Goal: Task Accomplishment & Management: Use online tool/utility

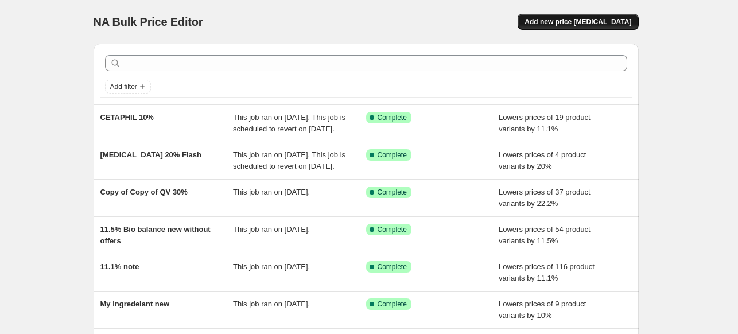
click at [611, 27] on button "Add new price [MEDICAL_DATA]" at bounding box center [578, 22] width 121 height 16
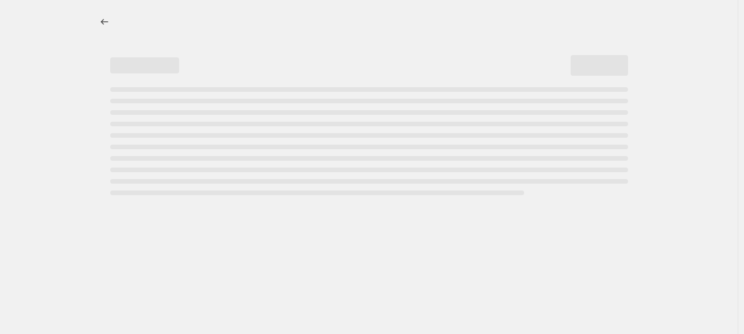
select select "percentage"
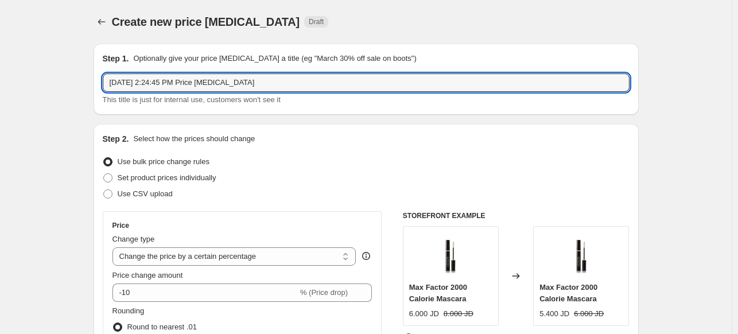
drag, startPoint x: 260, startPoint y: 87, endPoint x: 98, endPoint y: 84, distance: 162.0
click at [98, 84] on div "Step 1. Optionally give your price [MEDICAL_DATA] a title (eg "March 30% off sa…" at bounding box center [366, 79] width 545 height 71
click at [128, 87] on input "Bebpanthen" at bounding box center [366, 82] width 527 height 18
click at [159, 82] on input "Bebanthen" at bounding box center [366, 82] width 527 height 18
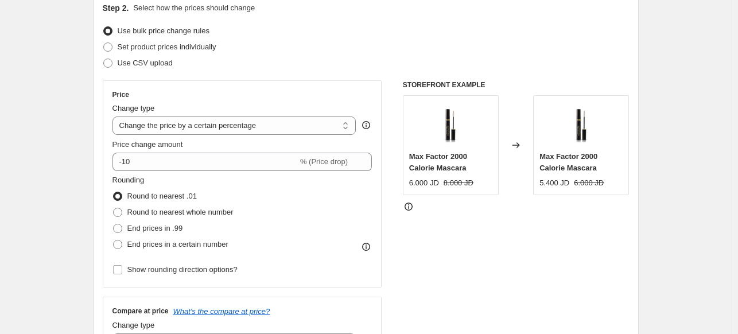
scroll to position [172, 0]
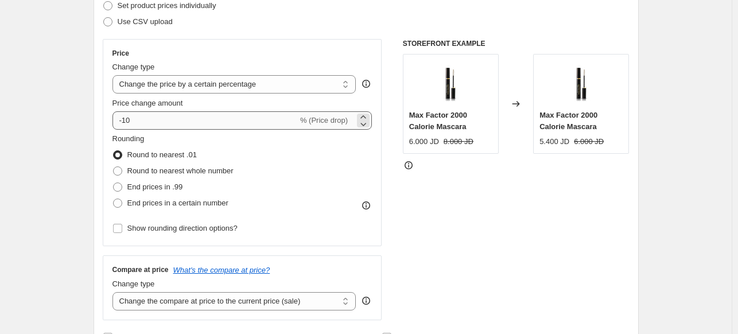
type input "Bebanthen 25% Flash sale"
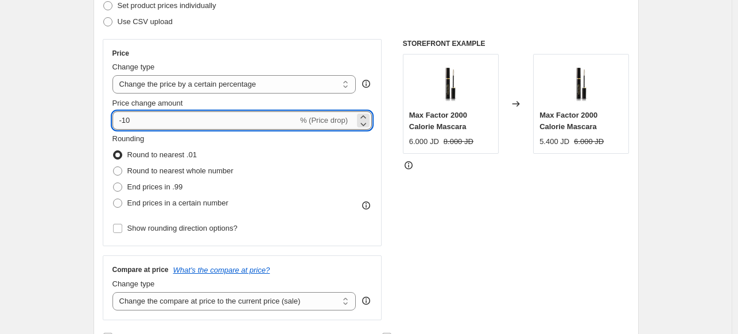
drag, startPoint x: 141, startPoint y: 117, endPoint x: 126, endPoint y: 117, distance: 14.4
click at [126, 117] on input "-10" at bounding box center [205, 120] width 185 height 18
type input "-25"
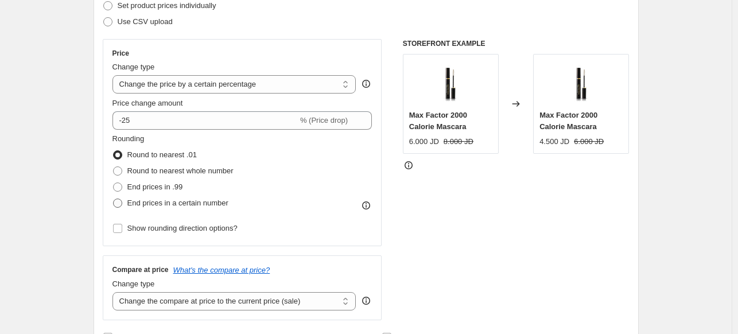
click at [128, 202] on label "End prices in a certain number" at bounding box center [171, 203] width 116 height 16
click at [114, 199] on input "End prices in a certain number" at bounding box center [113, 199] width 1 height 1
radio input "true"
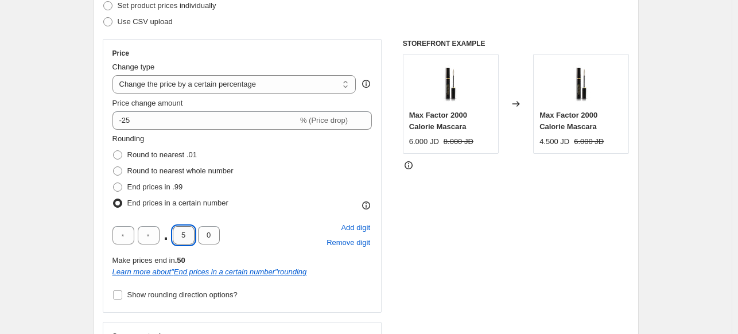
click at [190, 237] on input "5" at bounding box center [184, 235] width 22 height 18
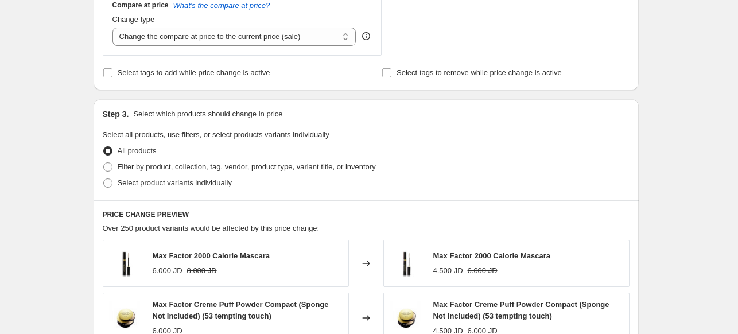
scroll to position [517, 0]
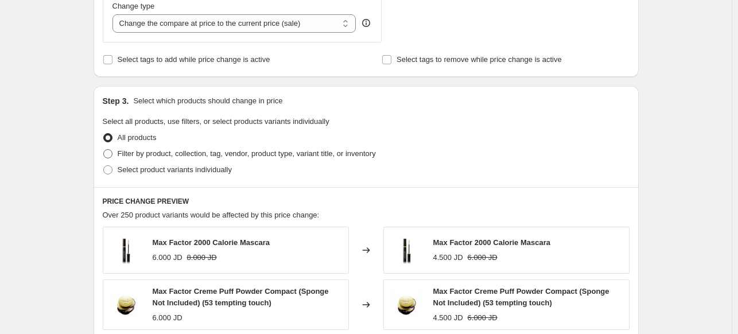
click at [137, 155] on span "Filter by product, collection, tag, vendor, product type, variant title, or inv…" at bounding box center [247, 153] width 258 height 9
click at [104, 150] on input "Filter by product, collection, tag, vendor, product type, variant title, or inv…" at bounding box center [103, 149] width 1 height 1
radio input "true"
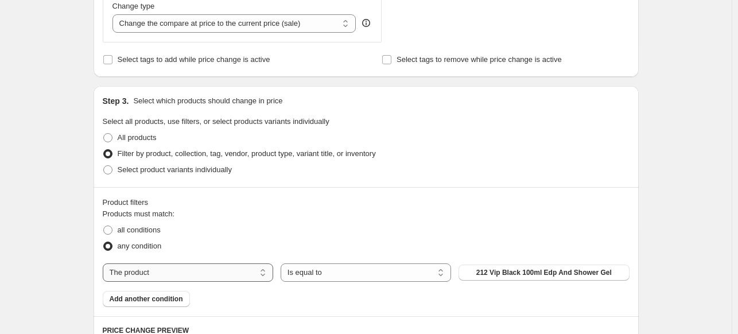
click at [202, 273] on select "The product The product's collection The product's tag The product's vendor The…" at bounding box center [188, 273] width 171 height 18
select select "collection"
click at [492, 276] on button "(0-4.5) Kg Diapers" at bounding box center [544, 273] width 171 height 16
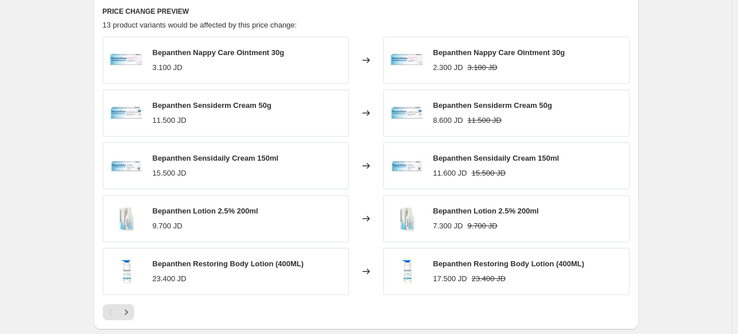
scroll to position [1008, 0]
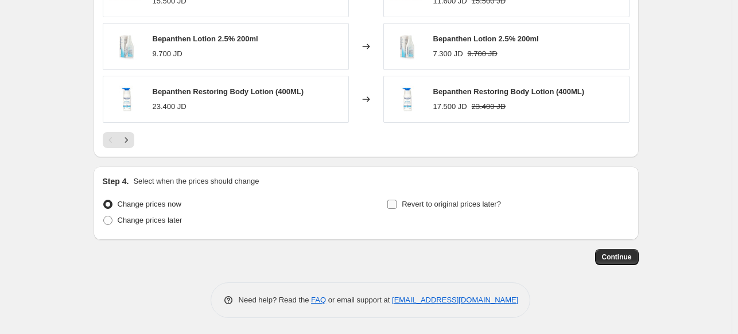
click at [460, 209] on label "Revert to original prices later?" at bounding box center [444, 204] width 114 height 16
click at [397, 209] on input "Revert to original prices later?" at bounding box center [392, 204] width 9 height 9
checkbox input "true"
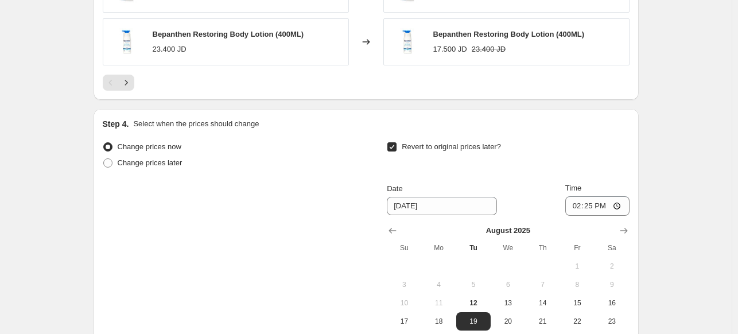
scroll to position [1181, 0]
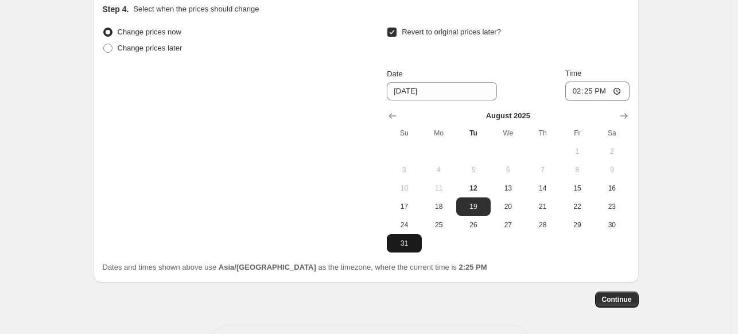
click at [404, 243] on span "31" at bounding box center [404, 243] width 25 height 9
type input "[DATE]"
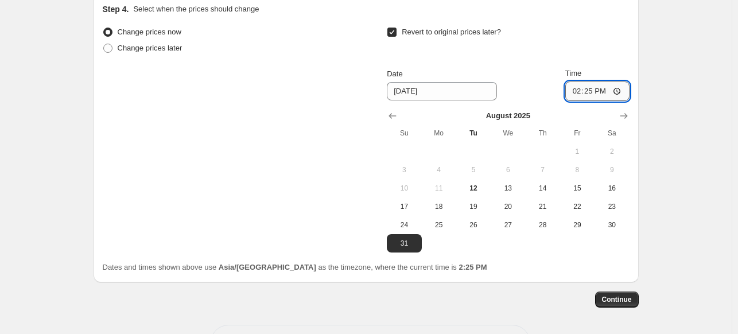
click at [620, 87] on input "14:25" at bounding box center [598, 92] width 64 height 20
type input "23:30"
click at [625, 303] on button "Continue" at bounding box center [617, 300] width 44 height 16
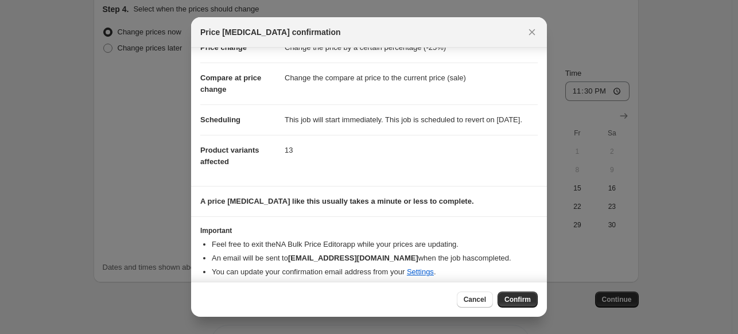
scroll to position [53, 0]
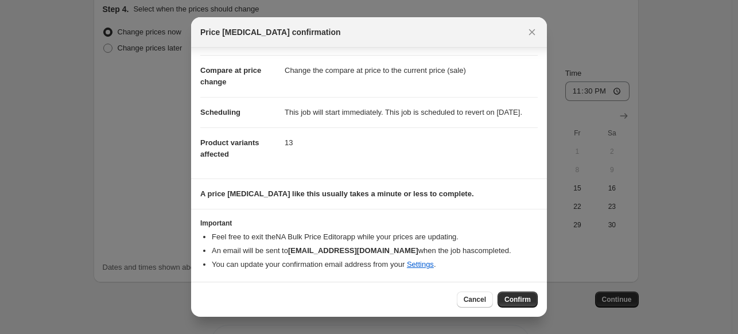
click at [512, 305] on button "Confirm" at bounding box center [518, 300] width 40 height 16
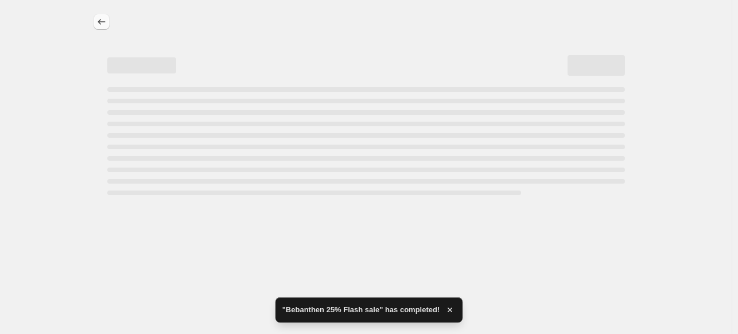
select select "percentage"
select select "collection"
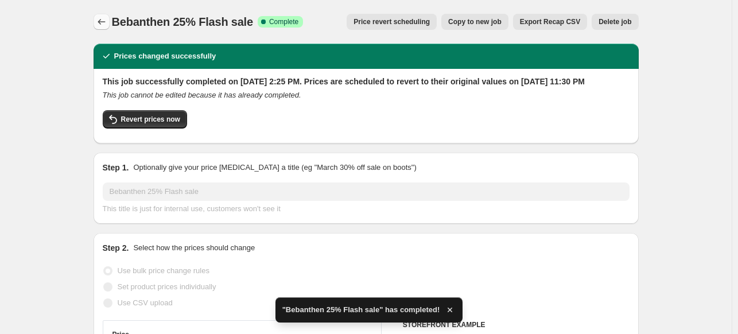
click at [107, 26] on icon "Price change jobs" at bounding box center [101, 21] width 11 height 11
